Goal: Task Accomplishment & Management: Use online tool/utility

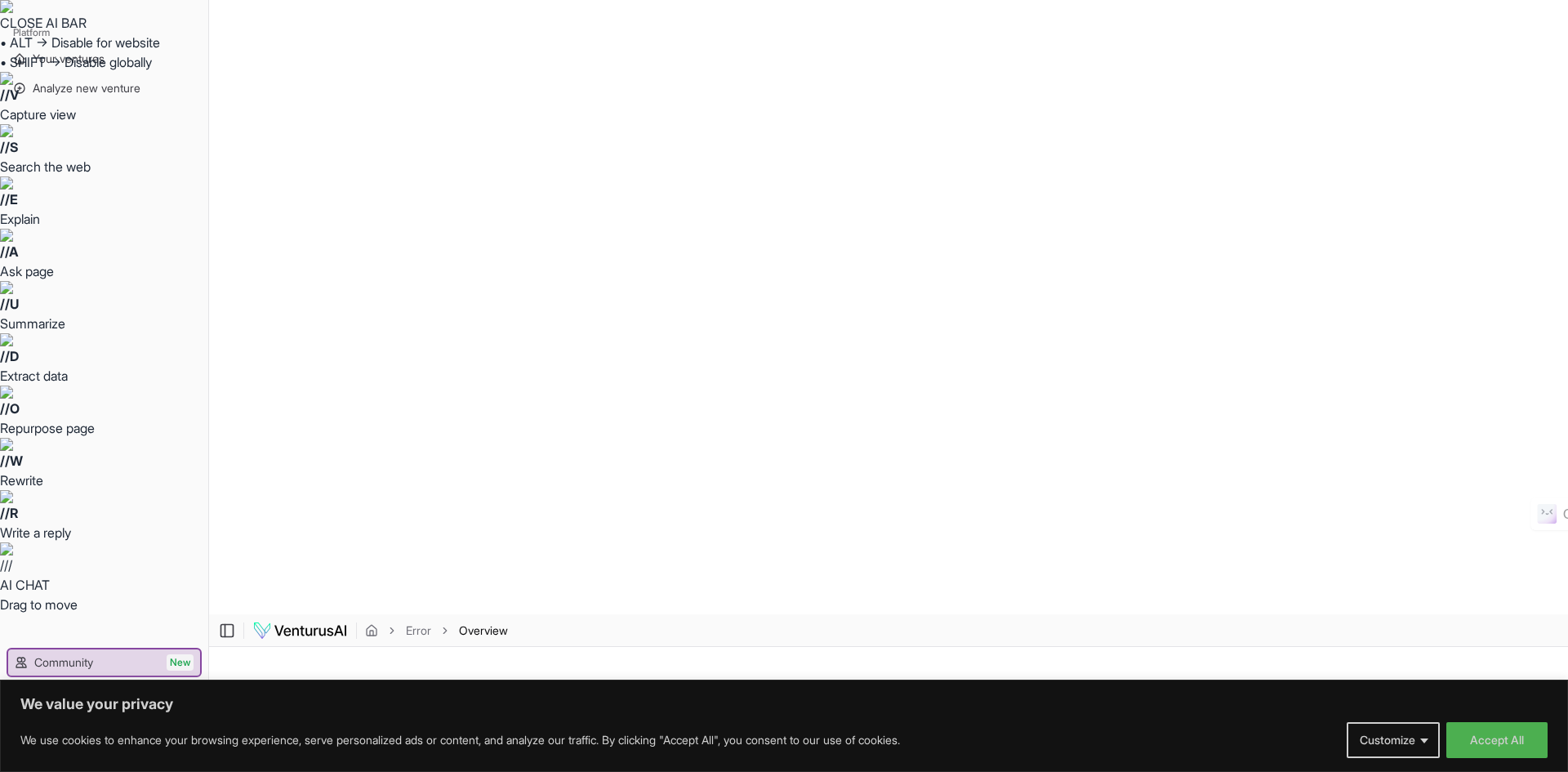
drag, startPoint x: 807, startPoint y: 396, endPoint x: 814, endPoint y: 391, distance: 8.6
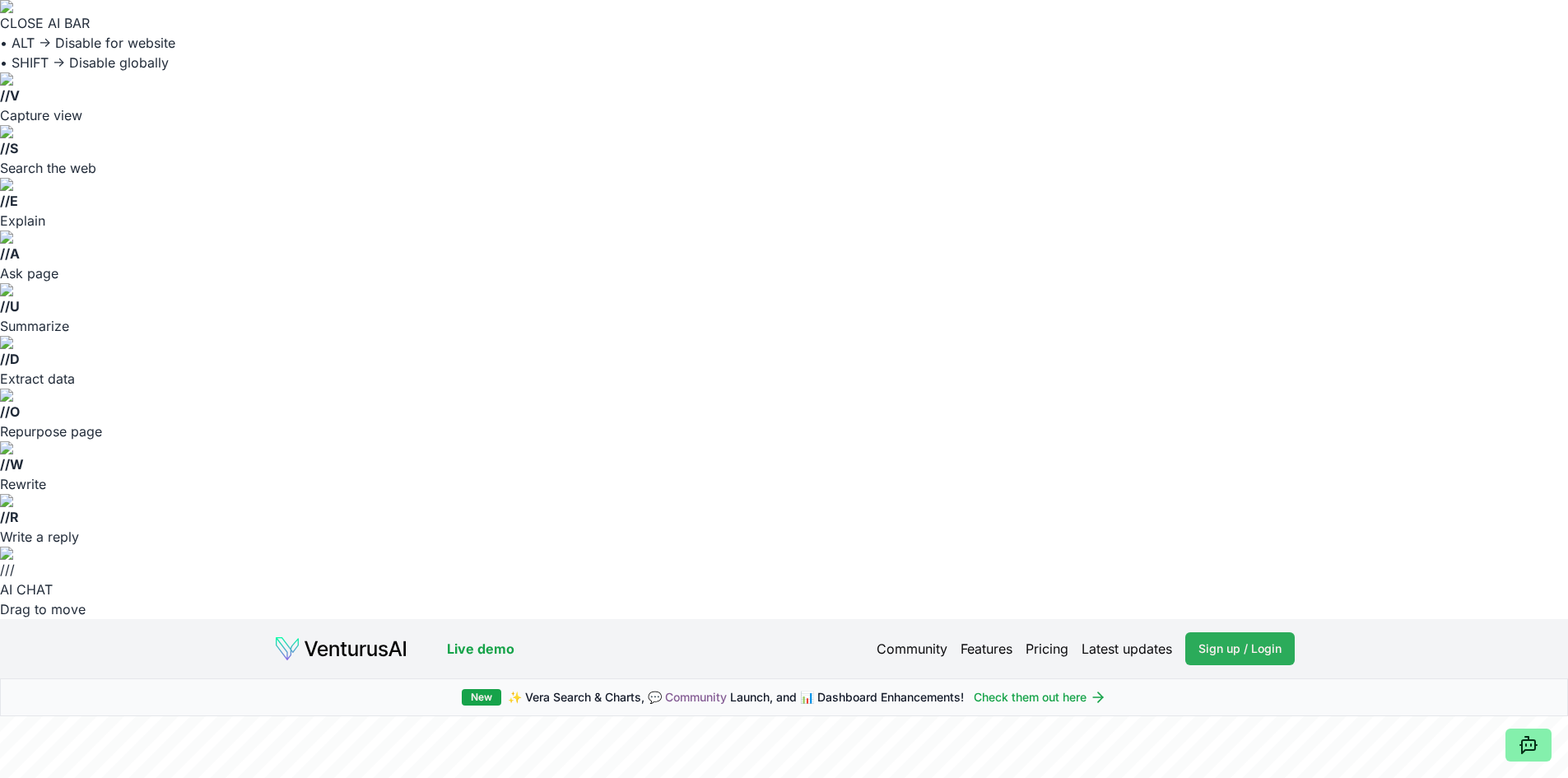
click at [1262, 640] on span "Sign up / Login" at bounding box center [1240, 648] width 83 height 16
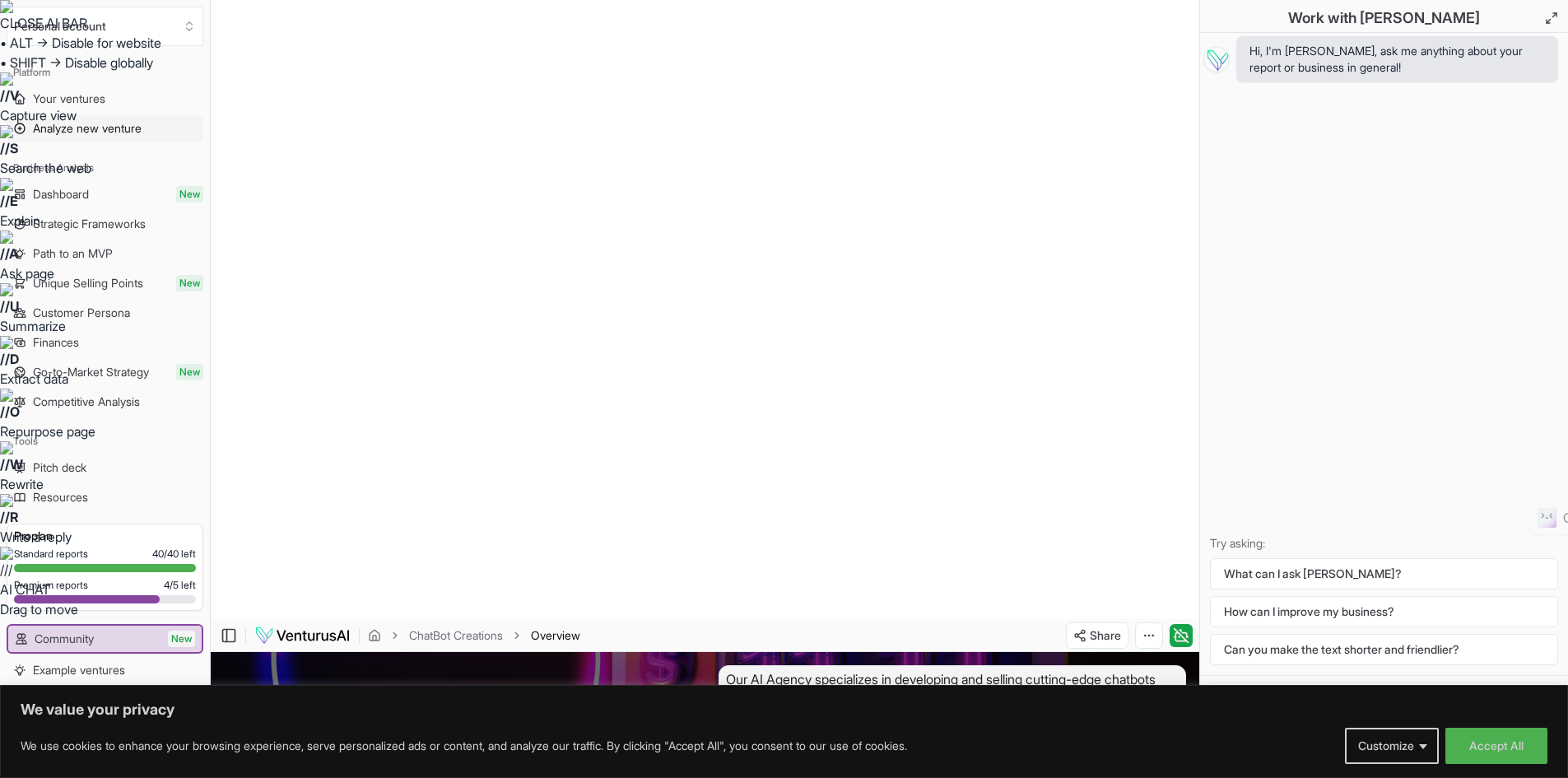
click at [85, 135] on span "Analyze new venture" at bounding box center [87, 128] width 108 height 16
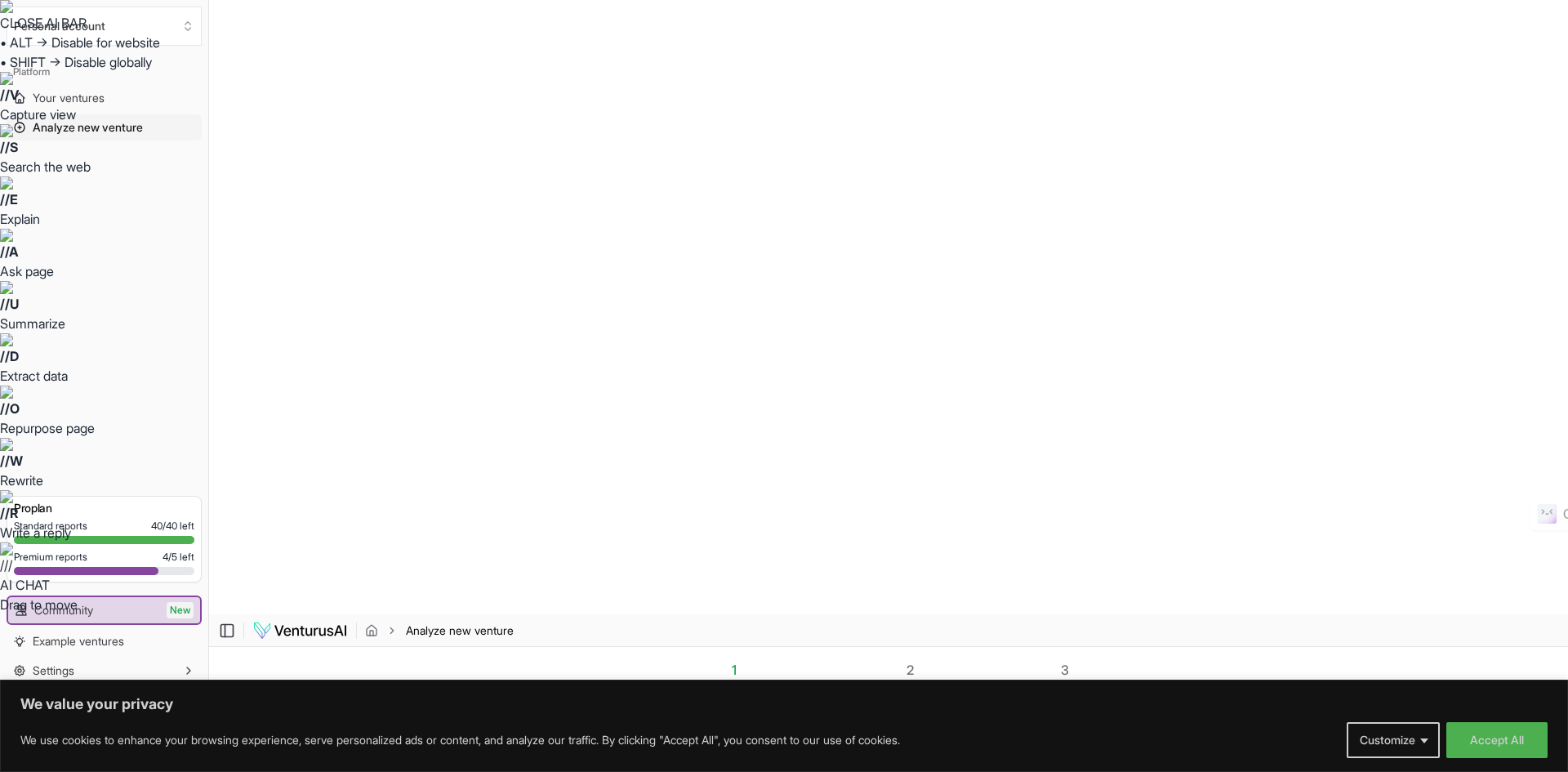
drag, startPoint x: 723, startPoint y: 245, endPoint x: 986, endPoint y: 339, distance: 279.3
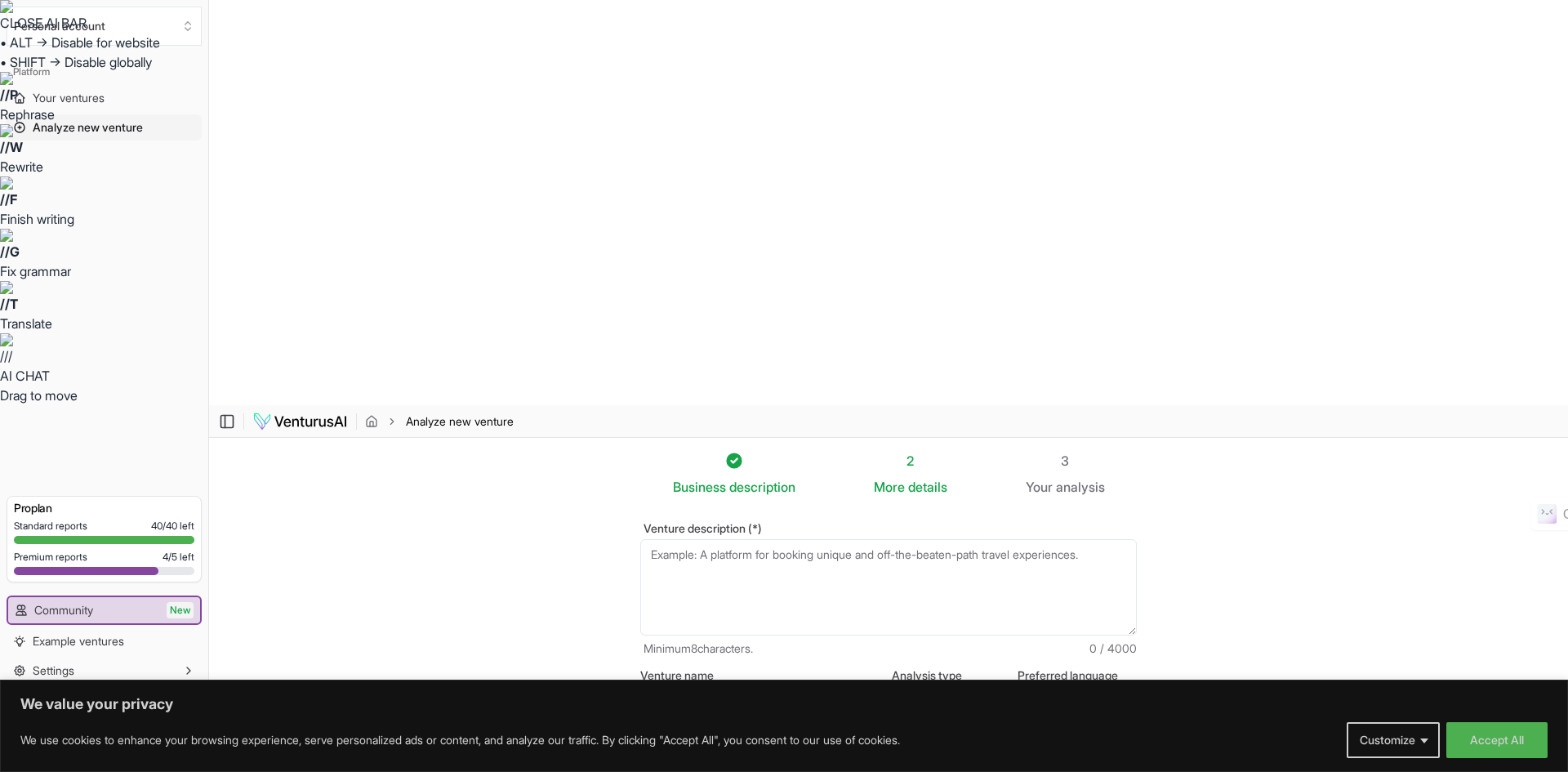
paste textarea "w4JfB-chartbot-creations"
type textarea "w4JfB-chartbot-creations"
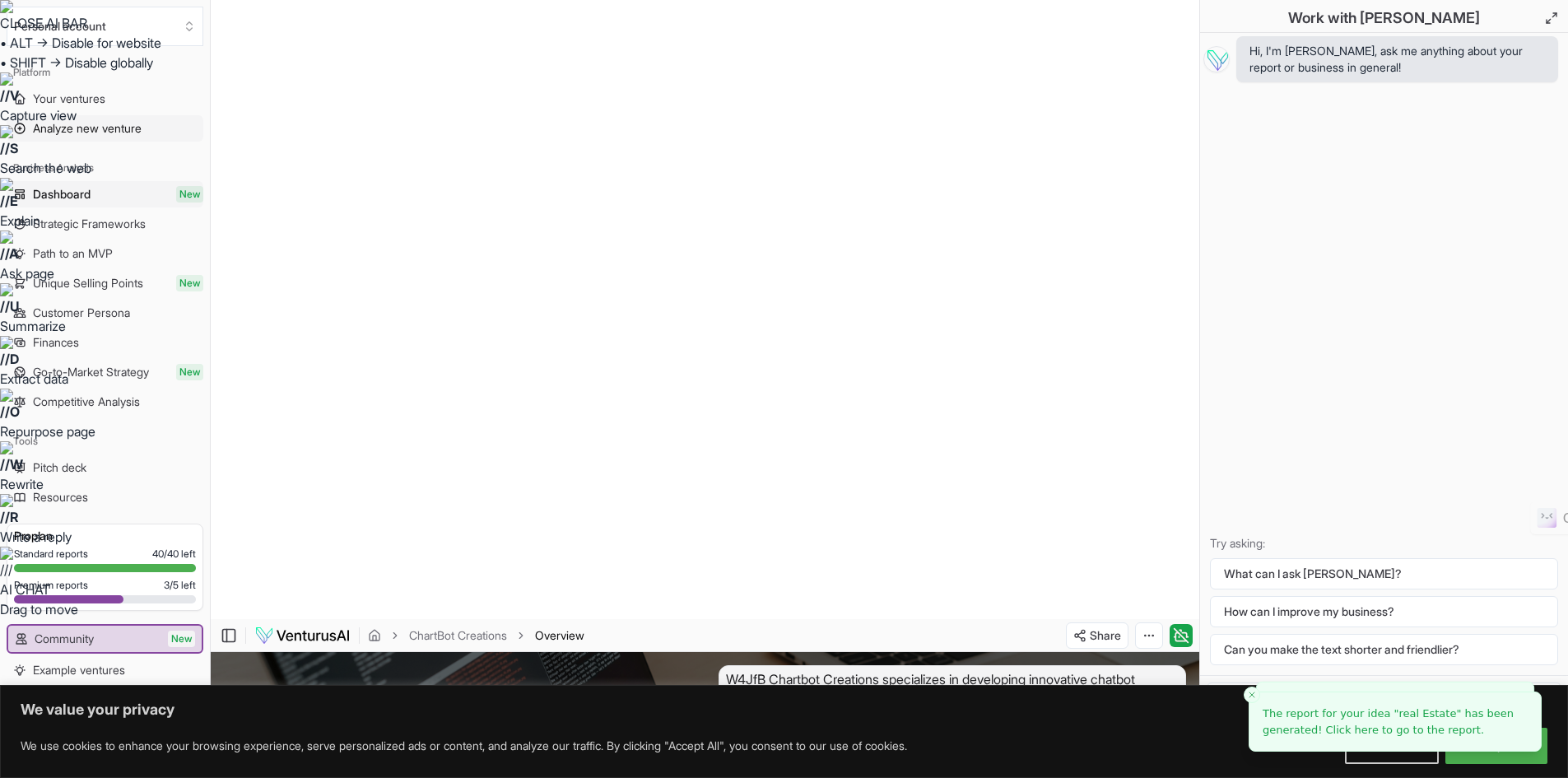
click at [104, 133] on span "Analyze new venture" at bounding box center [87, 128] width 108 height 16
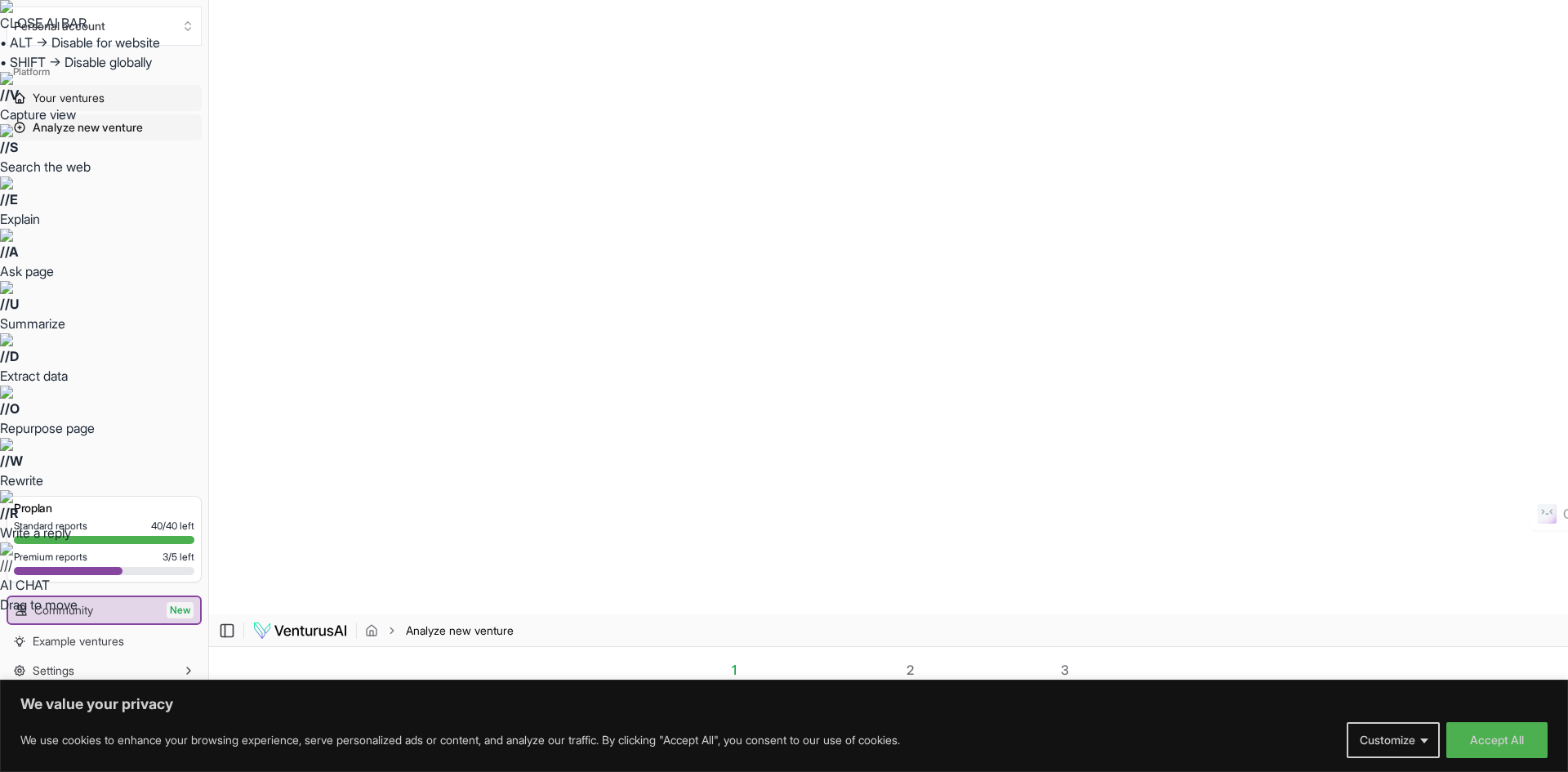
click at [88, 94] on span "Your ventures" at bounding box center [68, 98] width 72 height 16
click at [90, 126] on span "Analyze new venture" at bounding box center [86, 127] width 107 height 16
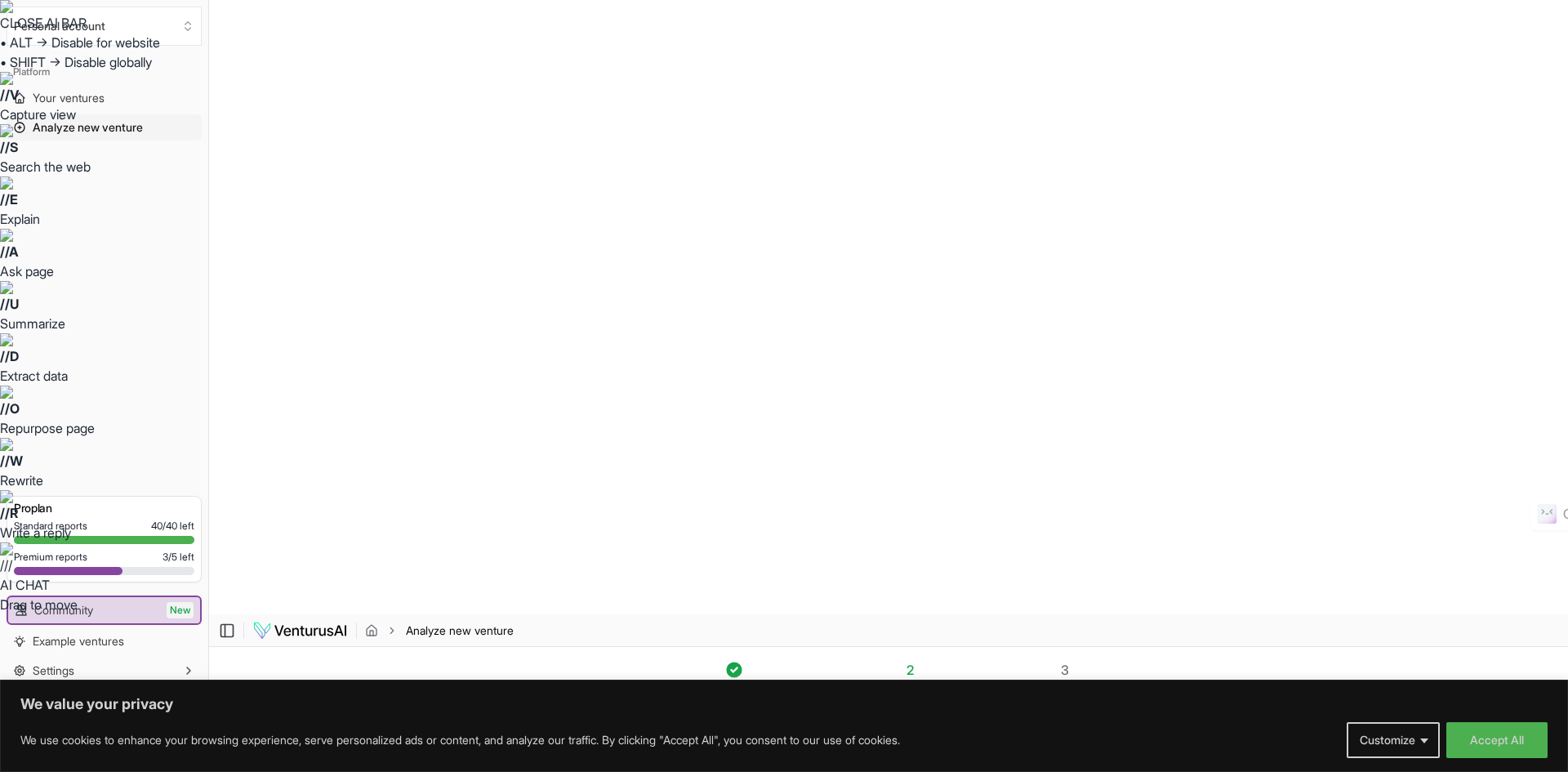
type input "https://www.WellnessWithinCoaching.com"
drag, startPoint x: 1029, startPoint y: 305, endPoint x: 1056, endPoint y: 338, distance: 42.6
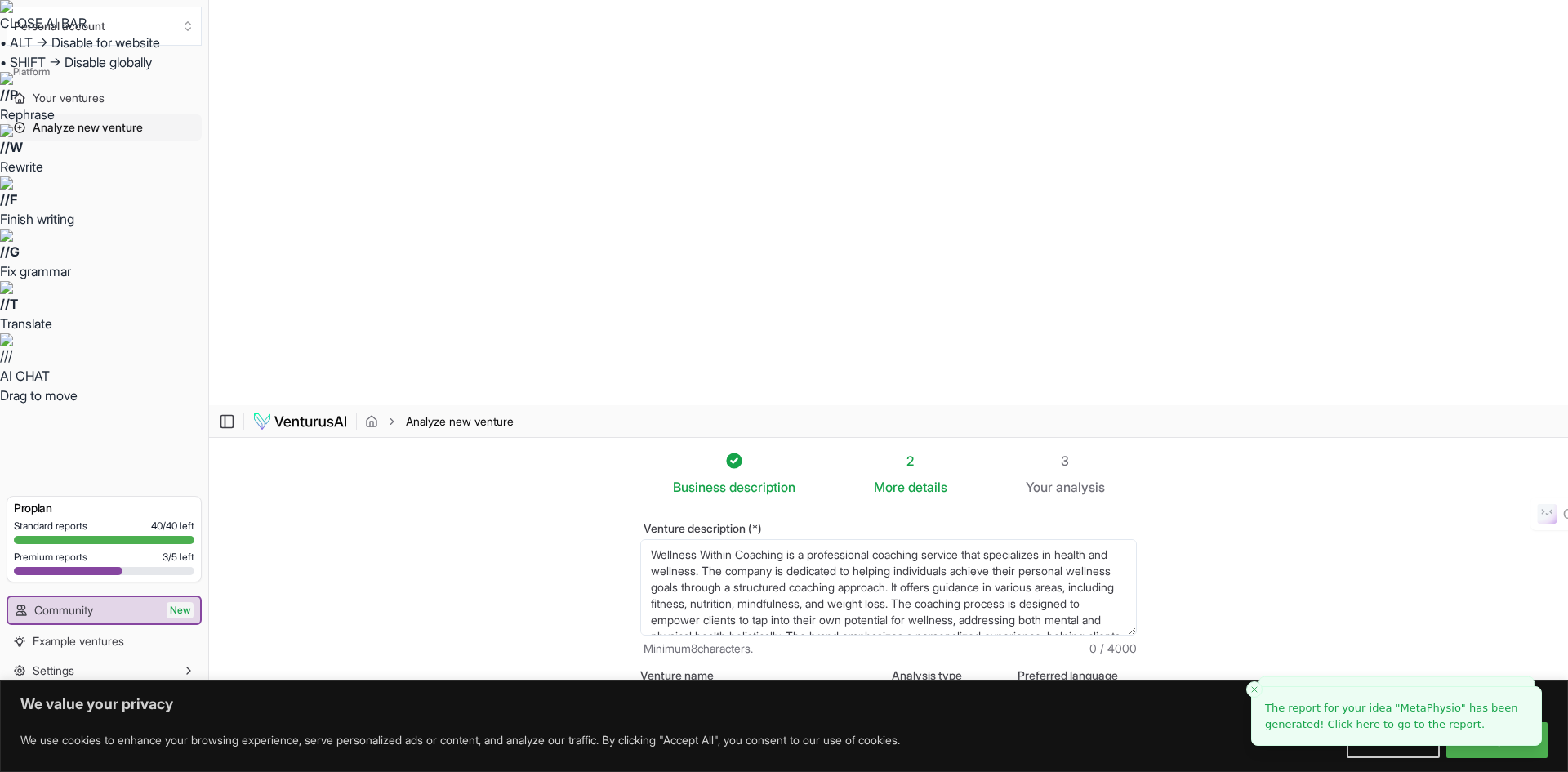
click at [1048, 744] on link "Click here to get more Advanced reports." at bounding box center [1025, 751] width 210 height 14
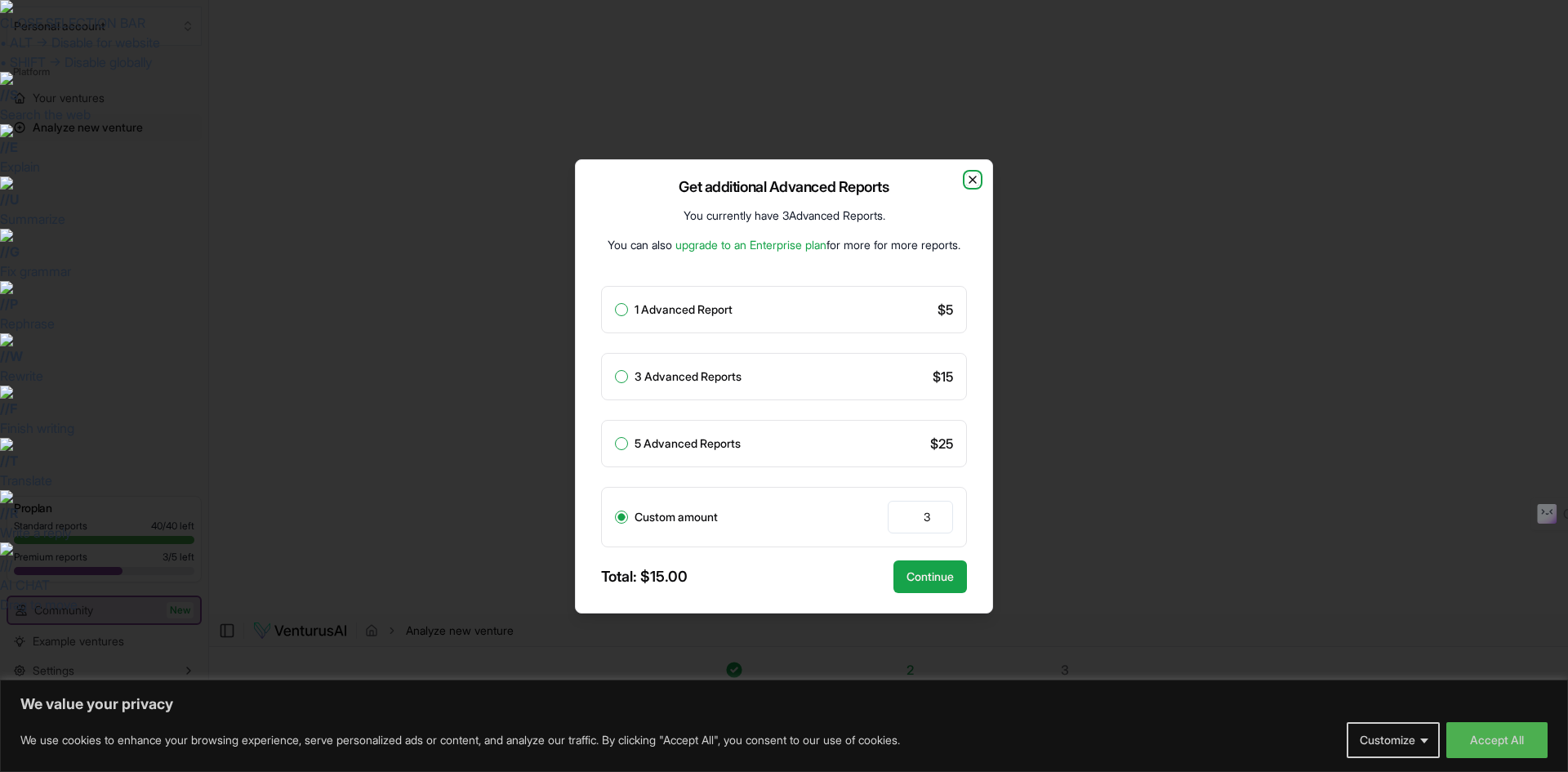
click at [971, 178] on icon "button" at bounding box center [972, 179] width 6 height 6
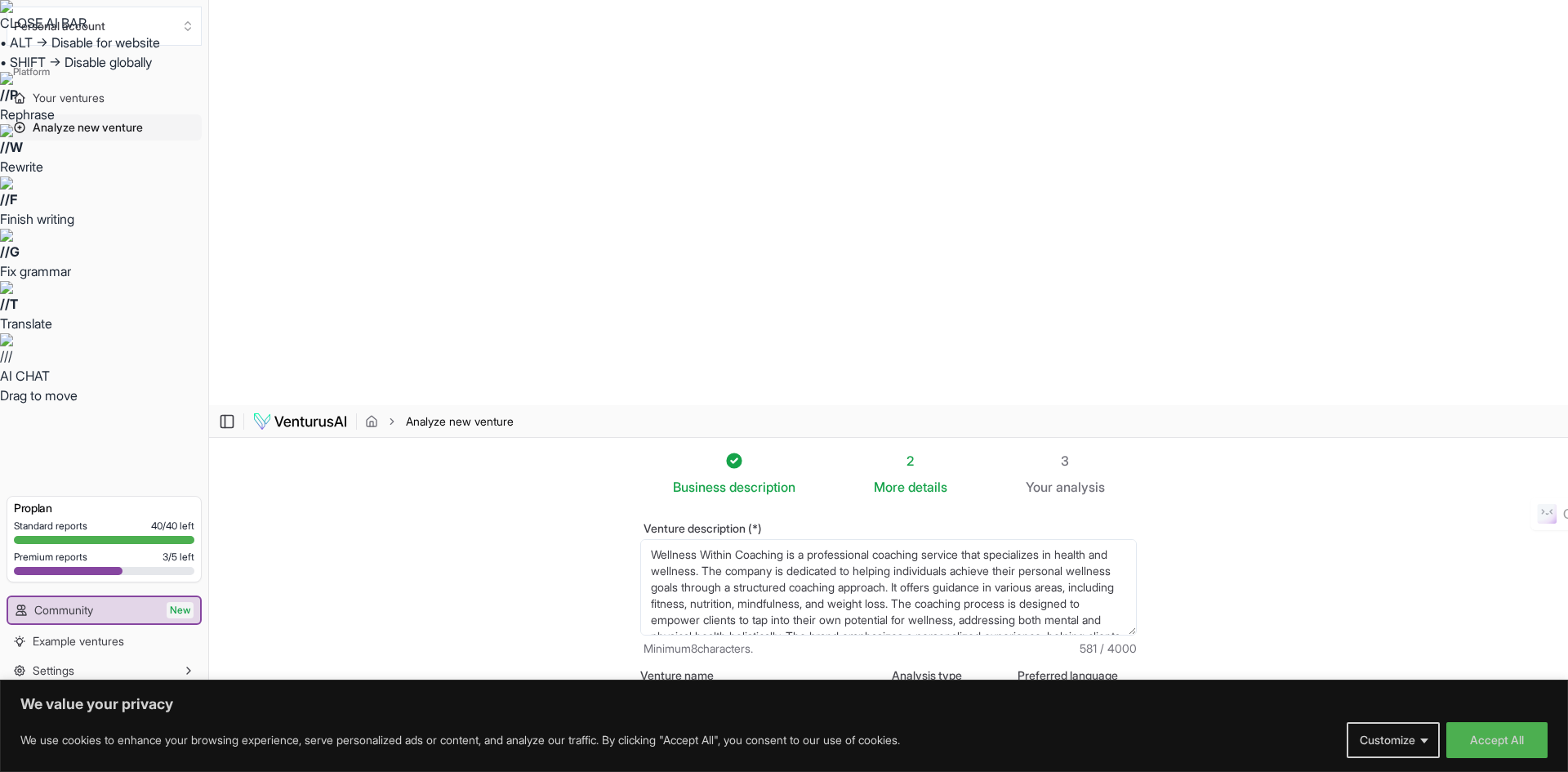
scroll to position [49, 0]
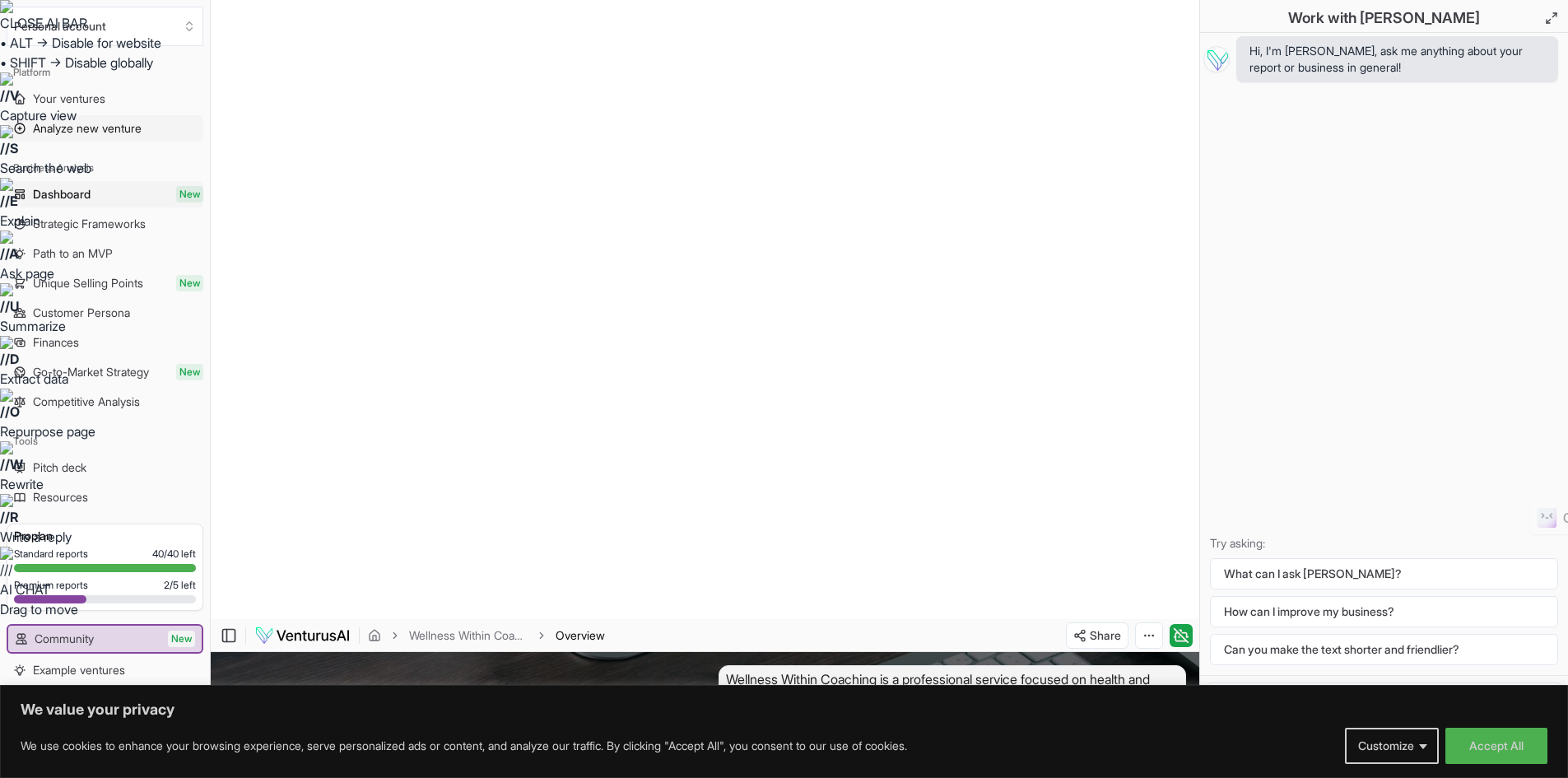
click at [74, 133] on span "Analyze new venture" at bounding box center [87, 128] width 108 height 16
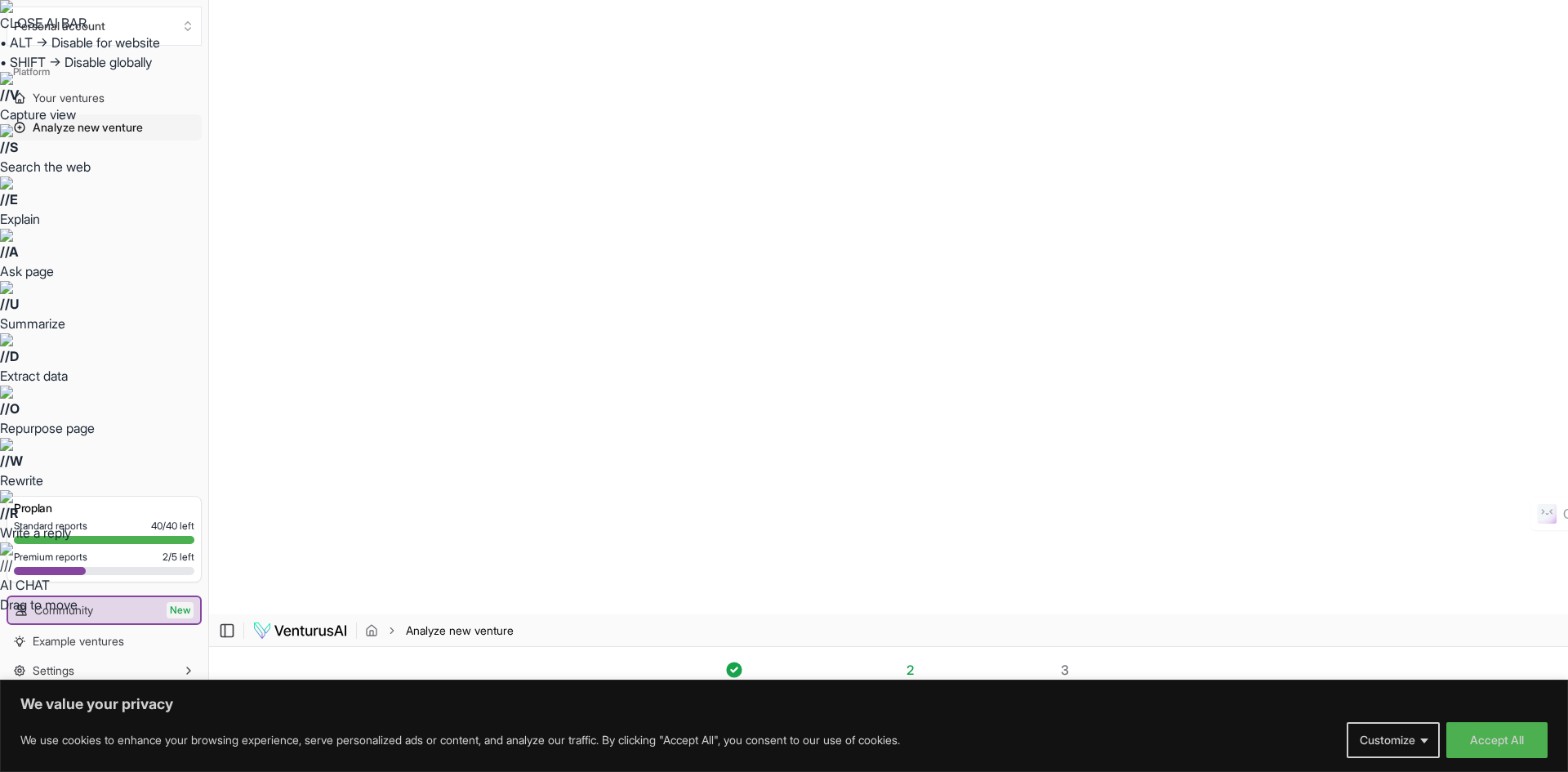
type input "https://www.jaxfliphomes.com"
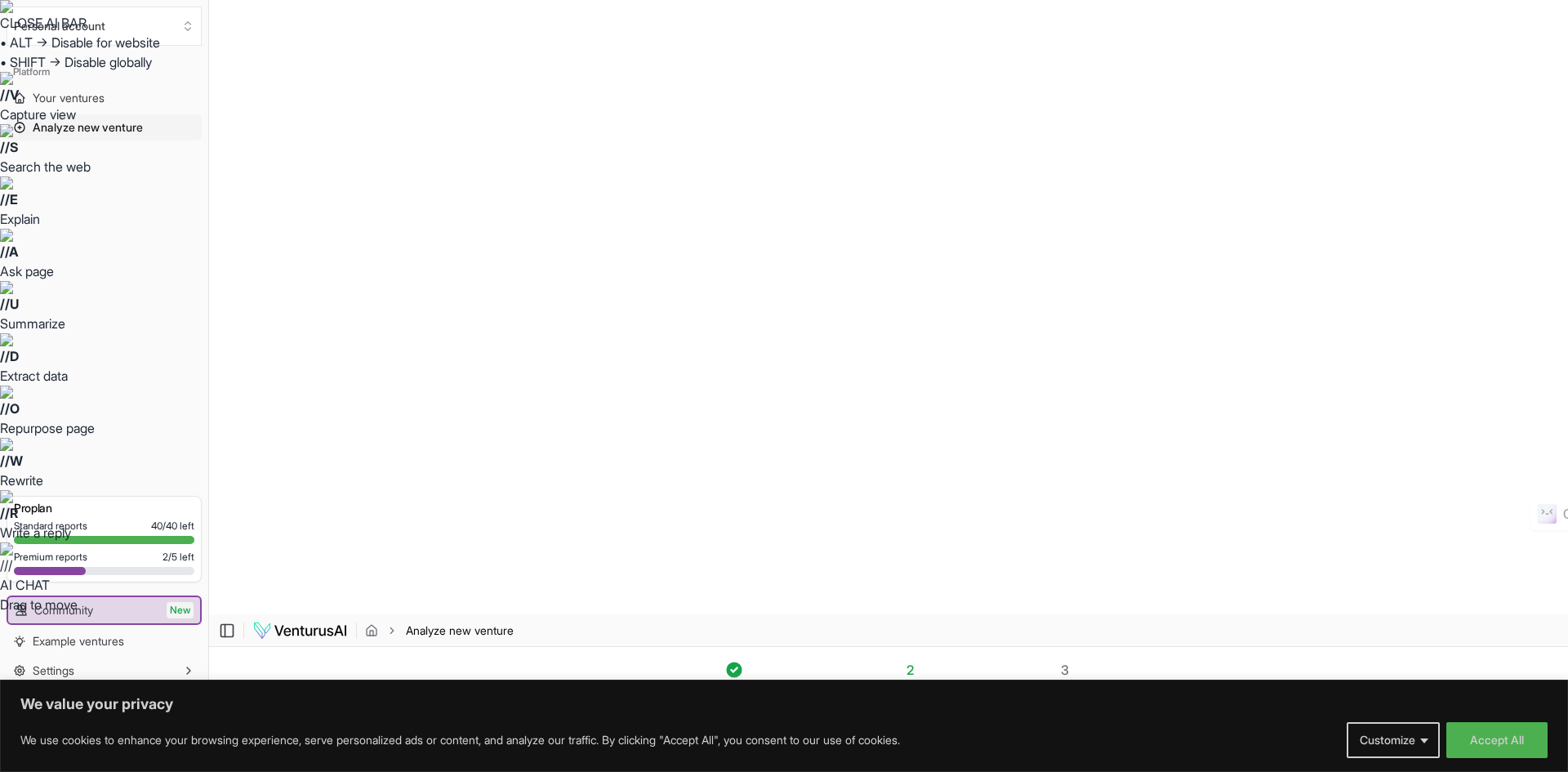
type input "[URL][DOMAIN_NAME]"
